Goal: Task Accomplishment & Management: Manage account settings

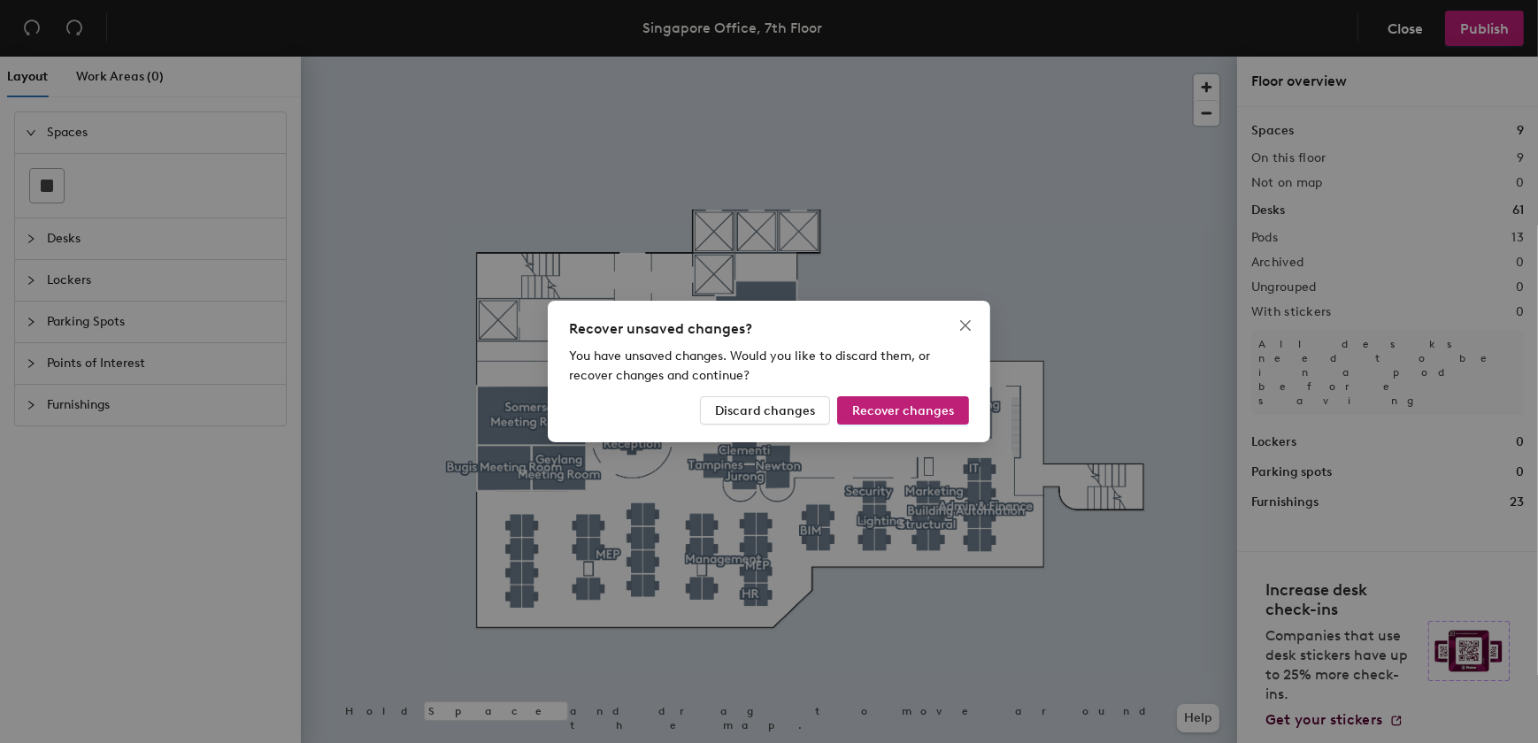
click at [418, 143] on div "Recover unsaved changes? You have unsaved changes. Would you like to discard th…" at bounding box center [769, 371] width 1538 height 743
click at [965, 323] on icon "close" at bounding box center [966, 326] width 14 height 14
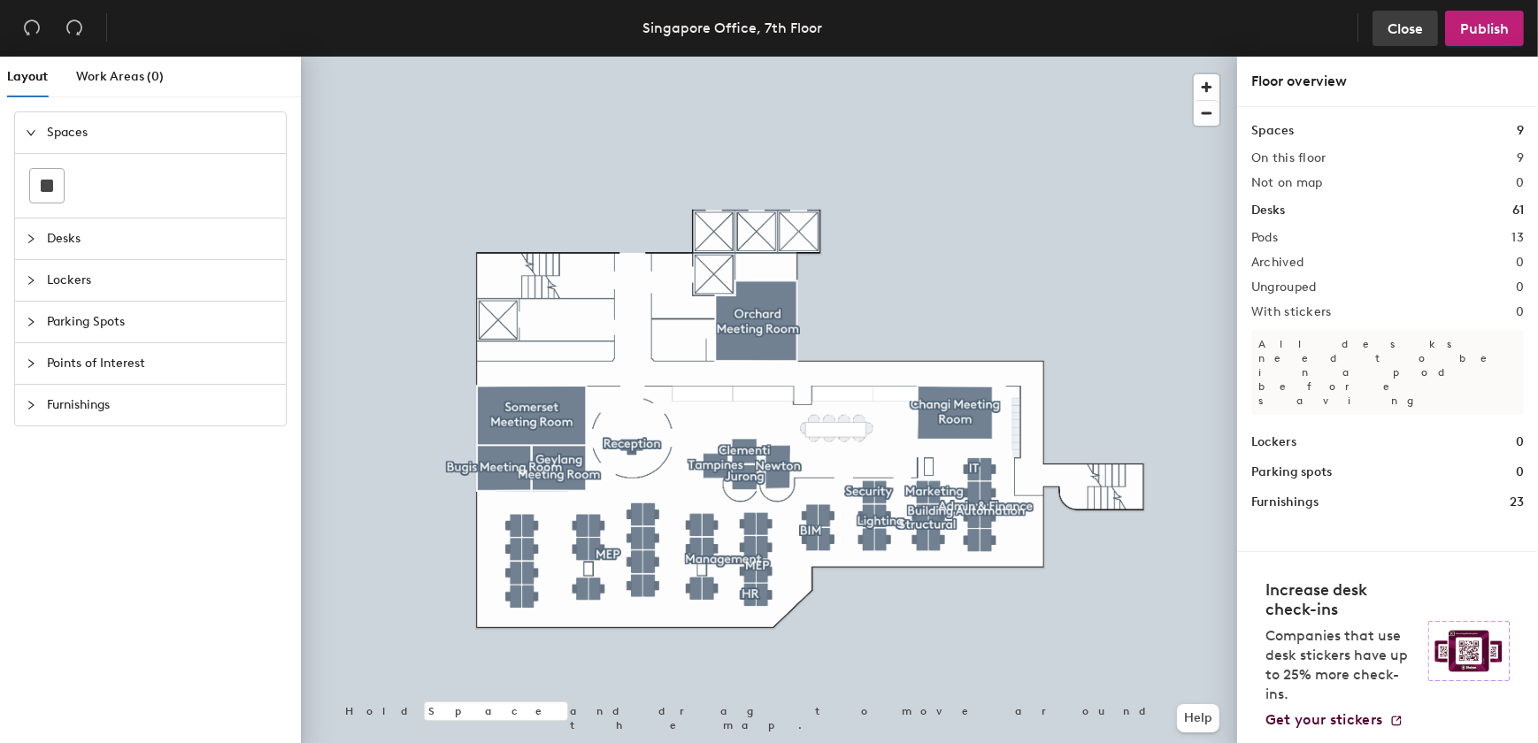
click at [1407, 26] on span "Close" at bounding box center [1405, 28] width 35 height 17
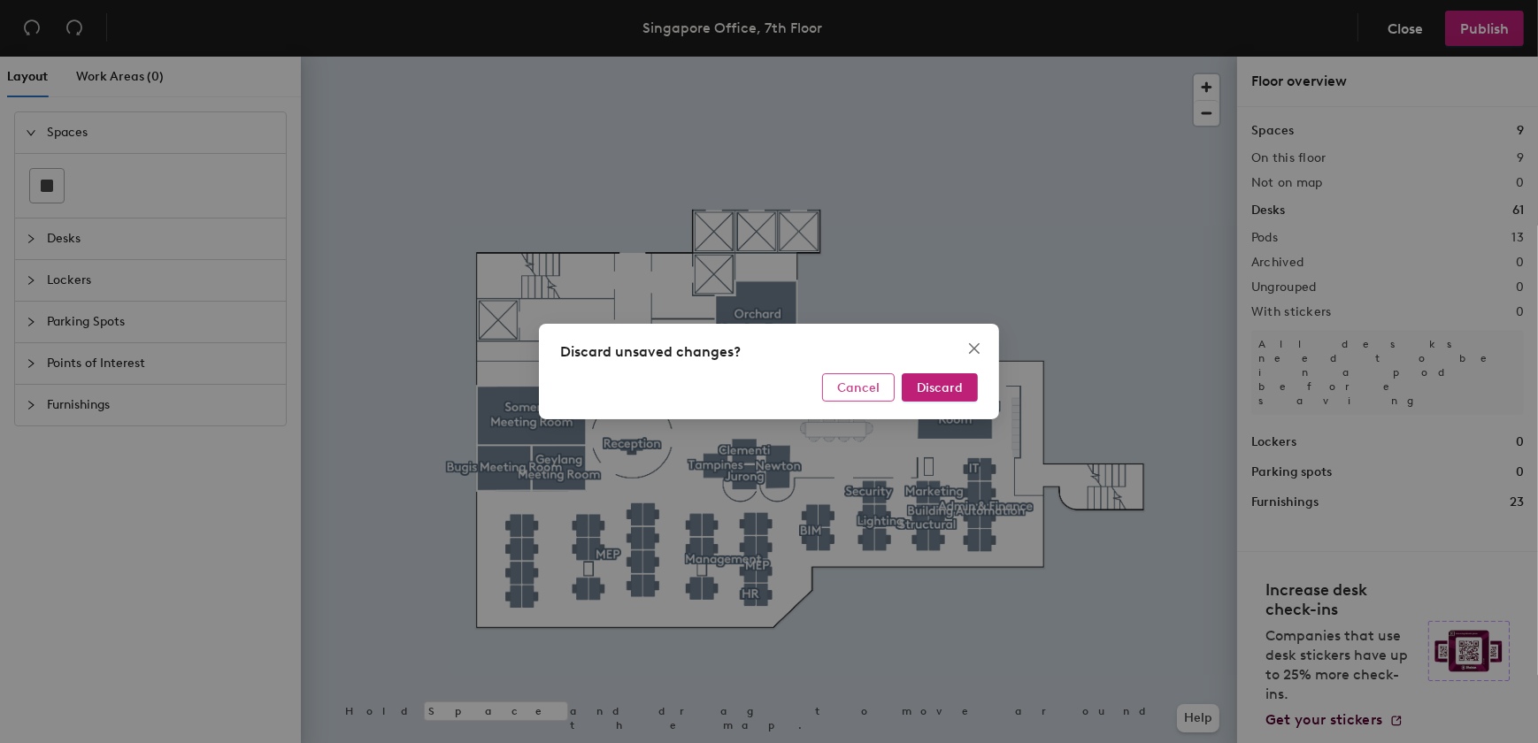
click at [857, 391] on span "Cancel" at bounding box center [858, 388] width 42 height 15
